Goal: Ask a question

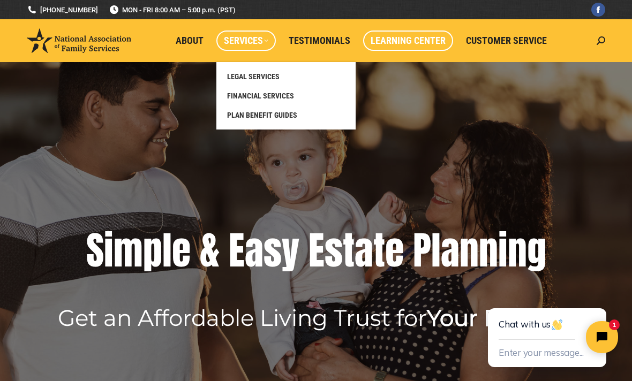
click at [422, 41] on span "Learning Center" at bounding box center [408, 41] width 75 height 12
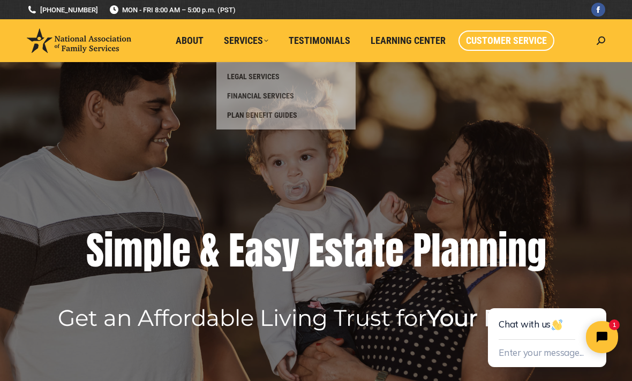
click at [501, 43] on span "Customer Service" at bounding box center [506, 41] width 81 height 12
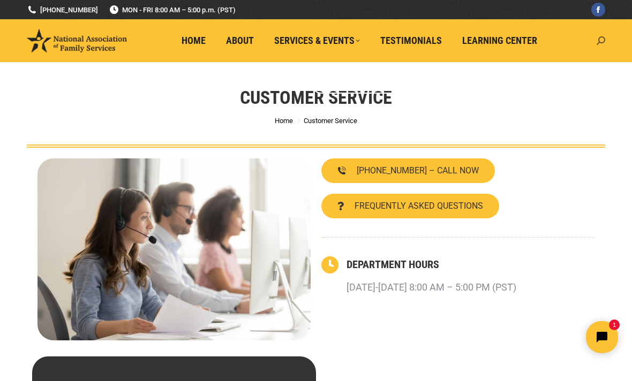
click at [599, 44] on icon at bounding box center [601, 40] width 9 height 9
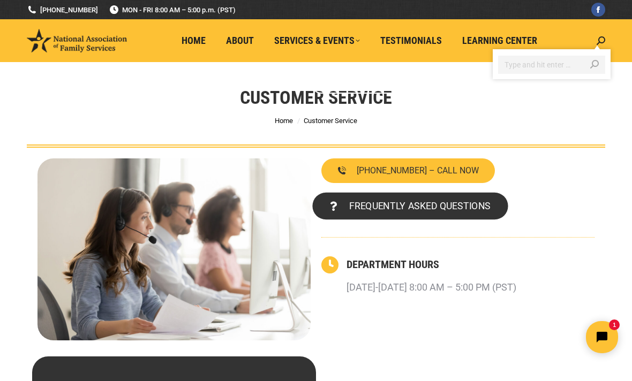
click at [442, 205] on span "FREQUENTLY ASKED QUESTIONS" at bounding box center [419, 206] width 141 height 10
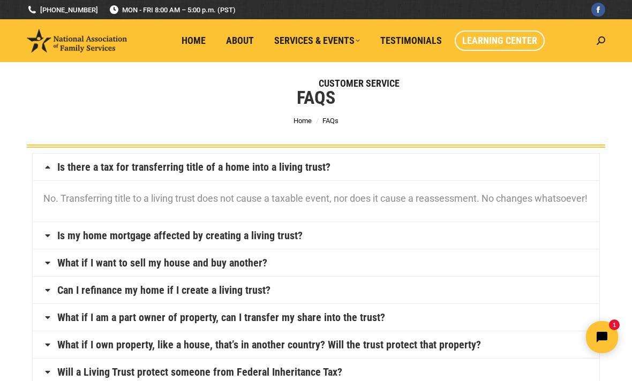
click at [512, 45] on span "Learning Center" at bounding box center [499, 41] width 75 height 12
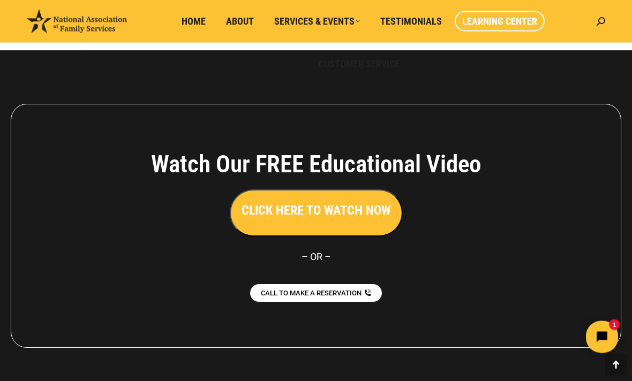
scroll to position [2953, 0]
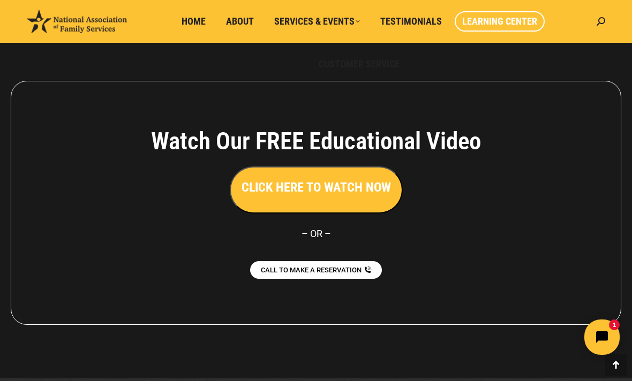
click at [599, 330] on button "Open chat widget" at bounding box center [601, 337] width 35 height 35
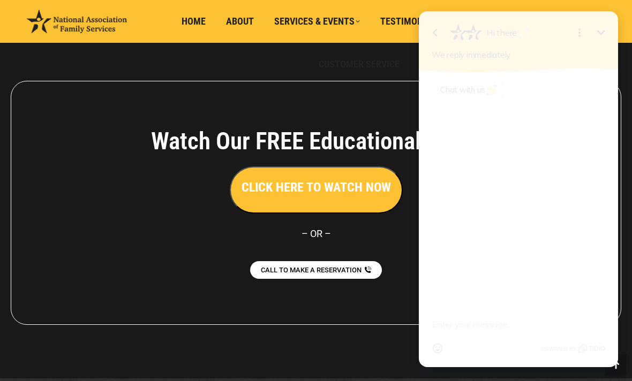
scroll to position [2985, 0]
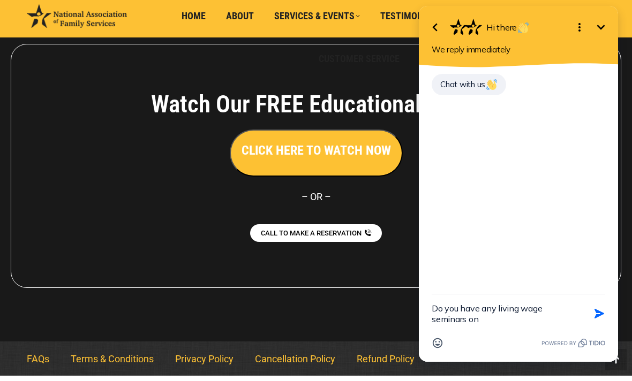
click at [480, 306] on textarea "Do you have any living wage seminars on" at bounding box center [505, 314] width 147 height 39
click at [557, 306] on textarea "Where are your any living wage seminars on" at bounding box center [505, 314] width 147 height 39
click at [494, 320] on textarea "Where are your any living trusts seminars on" at bounding box center [505, 314] width 147 height 39
click at [507, 309] on textarea "Where are your any living trusts seminars on" at bounding box center [505, 314] width 147 height 39
click at [451, 322] on textarea "Where are your living trusts seminars on" at bounding box center [505, 314] width 147 height 39
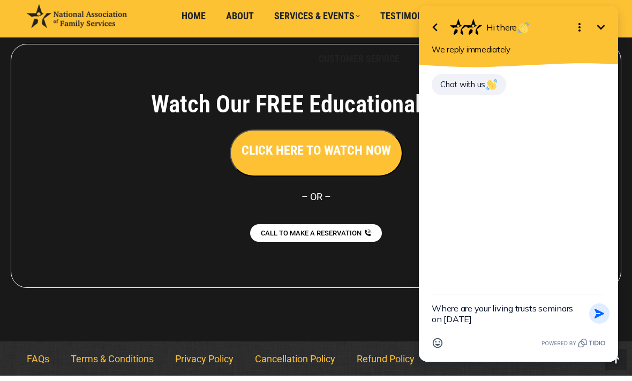
type textarea "Where are your living trusts seminars on August 28, 2025"
click at [602, 317] on icon "button" at bounding box center [600, 314] width 12 height 12
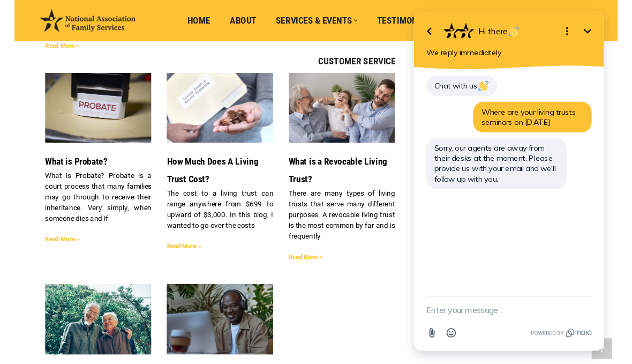
scroll to position [2433, 0]
